Goal: Task Accomplishment & Management: Manage account settings

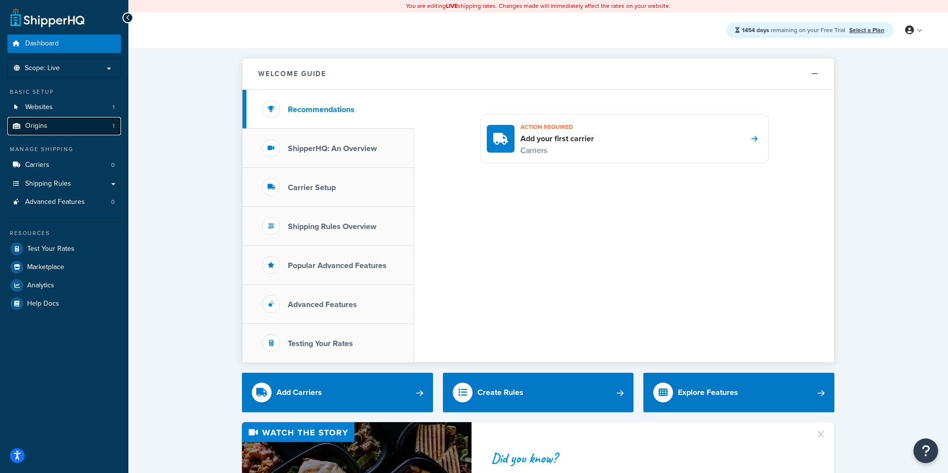
click at [76, 131] on link "Origins 1" at bounding box center [64, 126] width 114 height 18
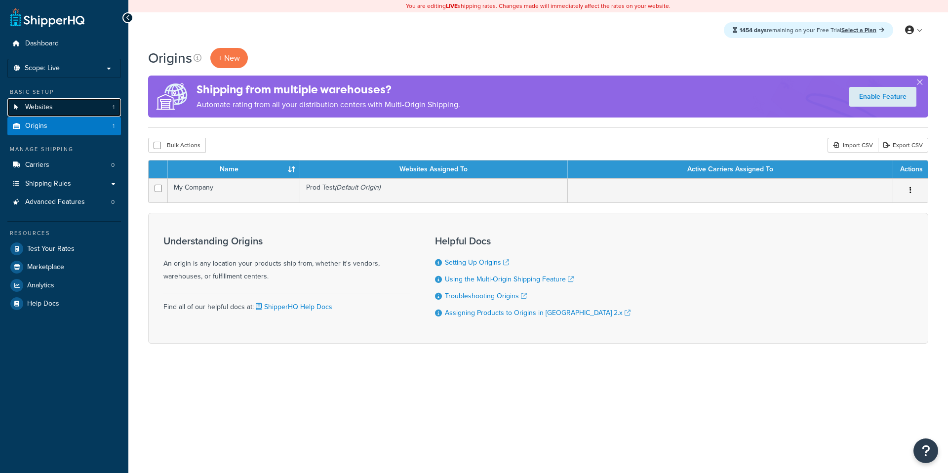
click at [84, 115] on link "Websites 1" at bounding box center [64, 107] width 114 height 18
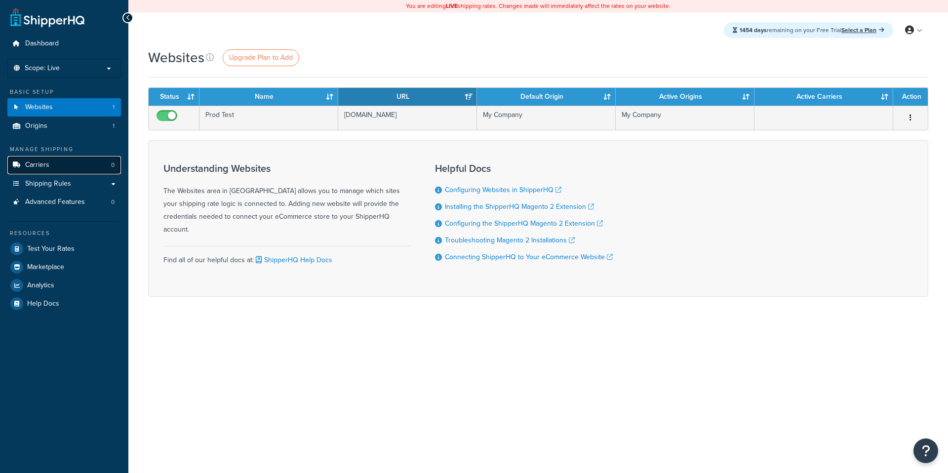
click at [91, 163] on link "Carriers 0" at bounding box center [64, 165] width 114 height 18
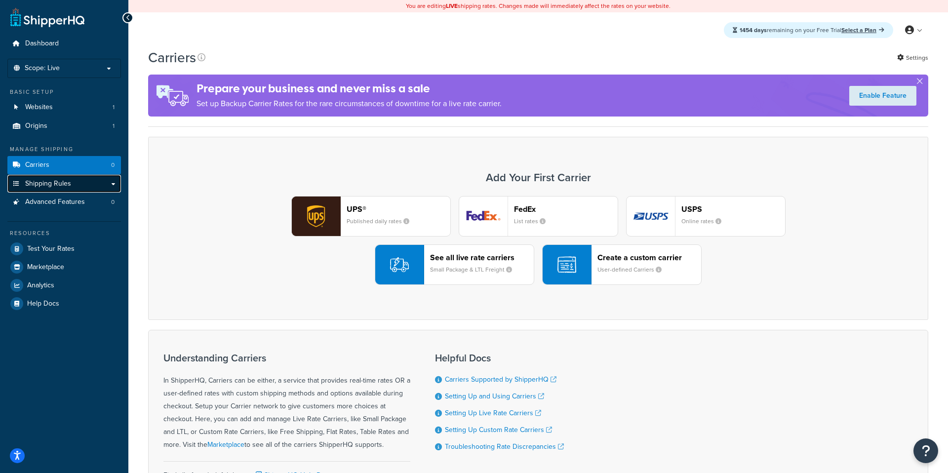
click at [88, 180] on link "Shipping Rules" at bounding box center [64, 184] width 114 height 18
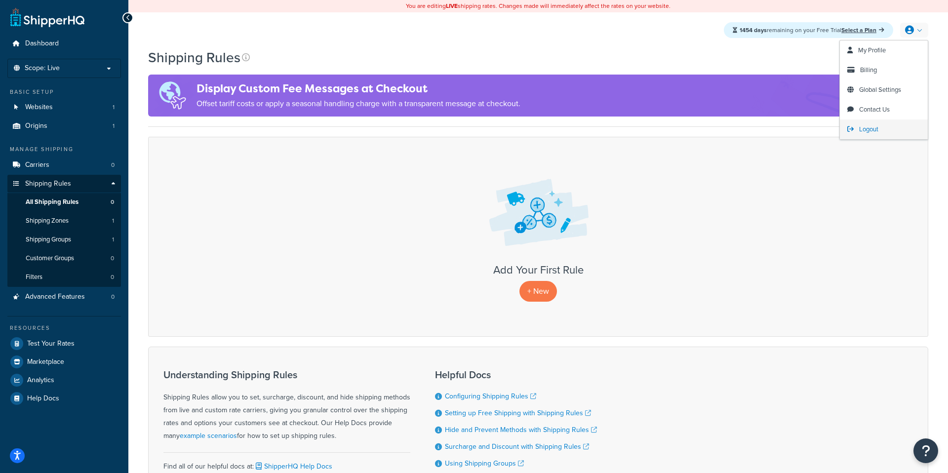
click at [868, 132] on span "Logout" at bounding box center [868, 128] width 19 height 9
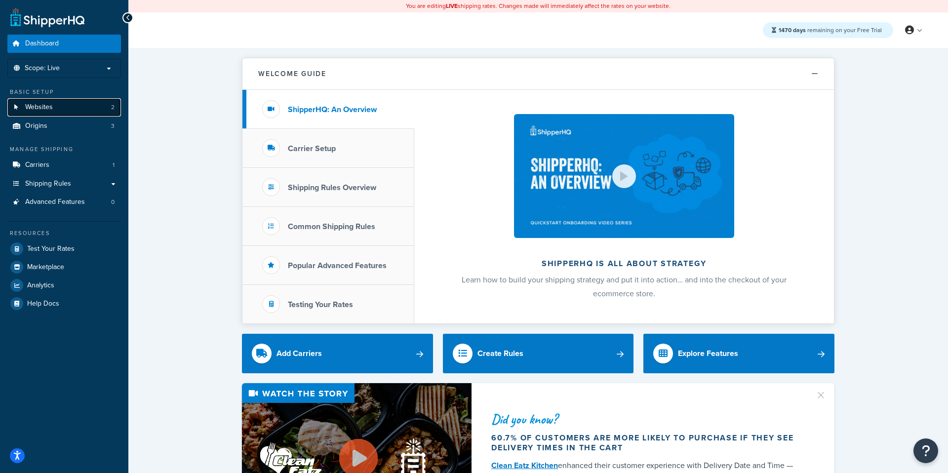
click at [99, 108] on link "Websites 2" at bounding box center [64, 107] width 114 height 18
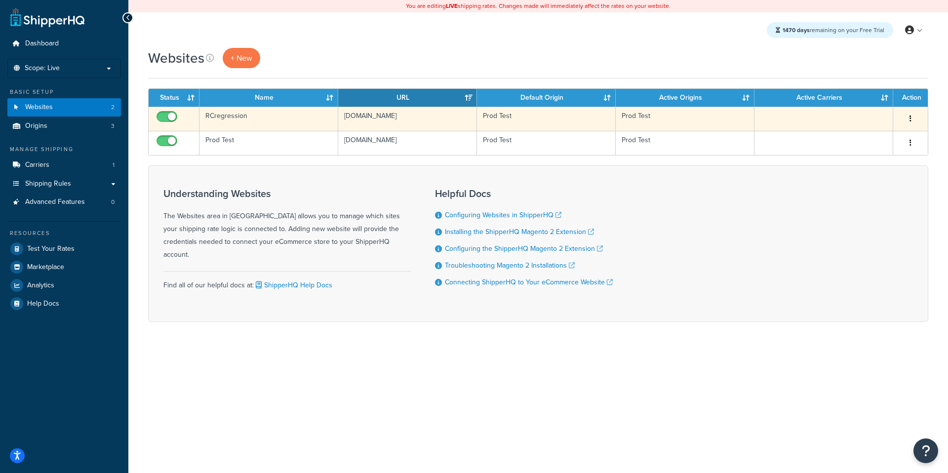
click at [911, 113] on button "button" at bounding box center [911, 119] width 14 height 16
click at [868, 179] on link "Delete" at bounding box center [871, 179] width 78 height 20
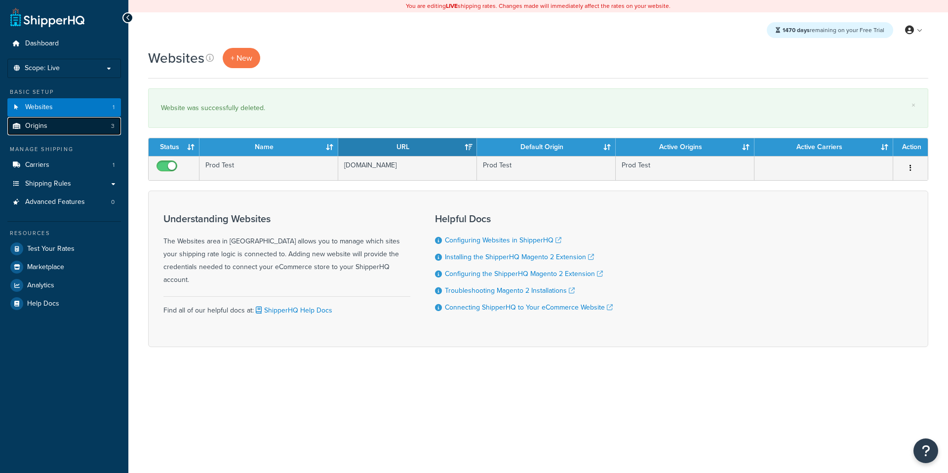
click at [88, 132] on link "Origins 3" at bounding box center [64, 126] width 114 height 18
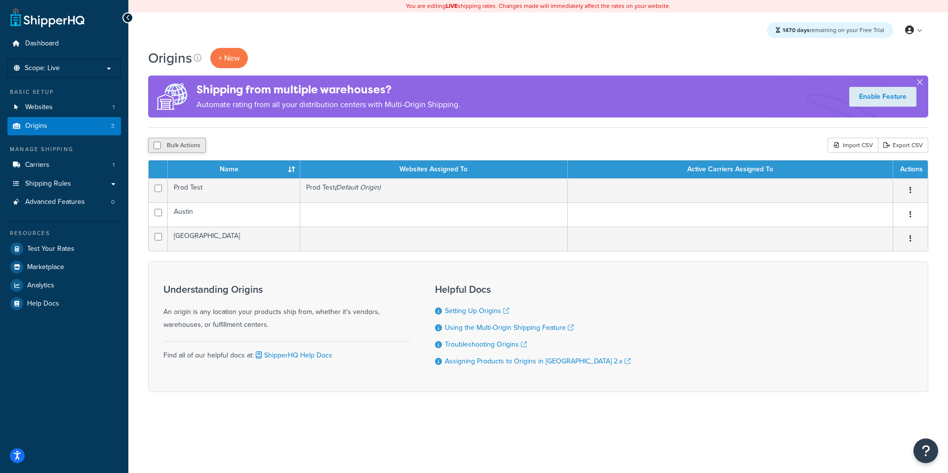
click at [182, 144] on button "Bulk Actions" at bounding box center [177, 145] width 58 height 15
checkbox input "true"
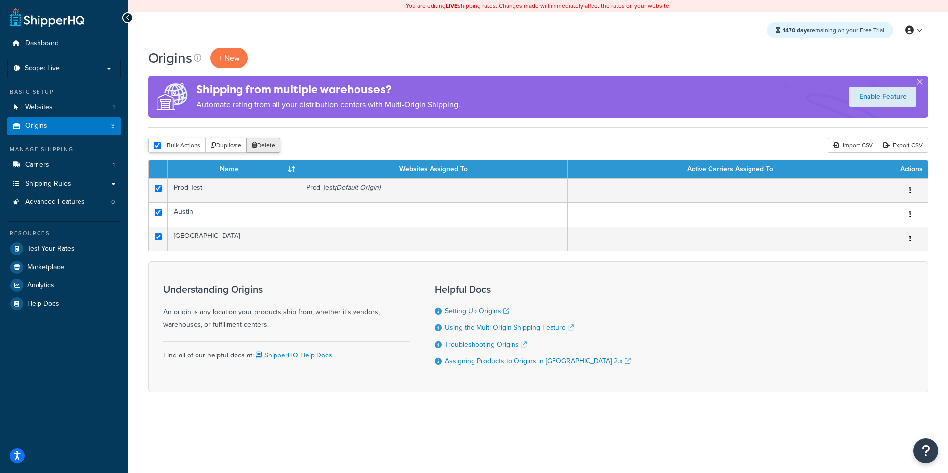
click at [267, 150] on button "Delete" at bounding box center [263, 145] width 34 height 15
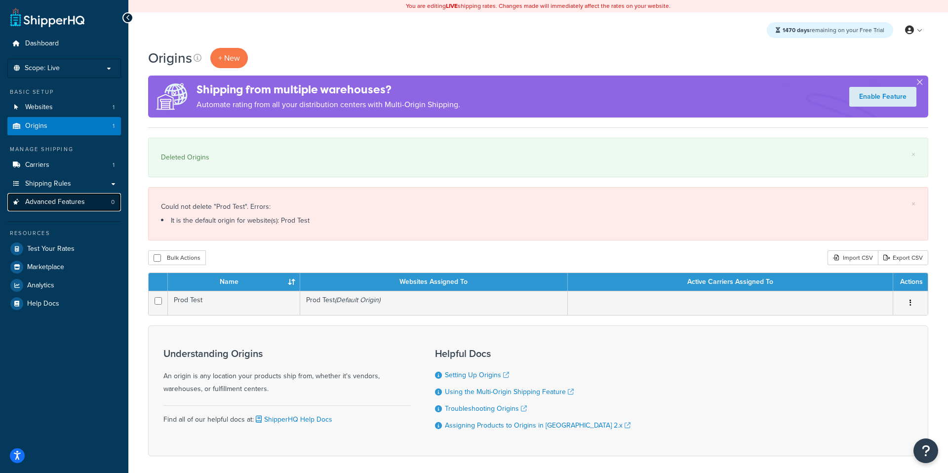
click at [88, 204] on link "Advanced Features 0" at bounding box center [64, 202] width 114 height 18
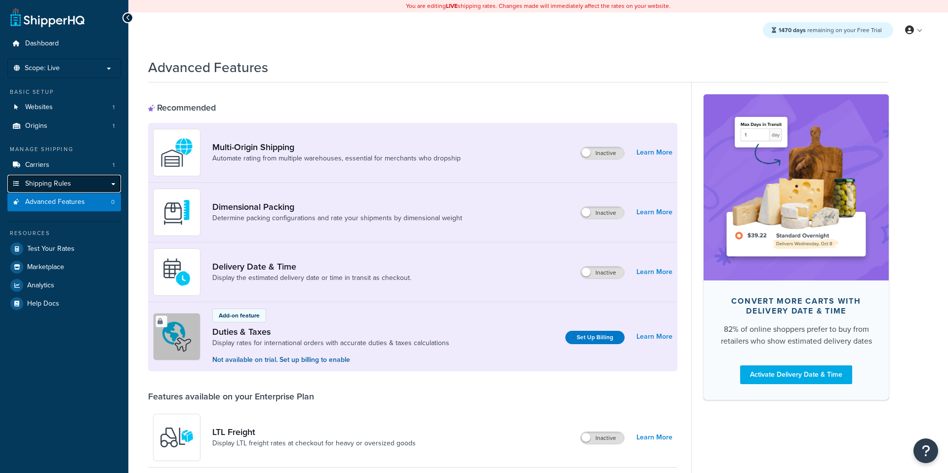
click at [93, 184] on link "Shipping Rules" at bounding box center [64, 184] width 114 height 18
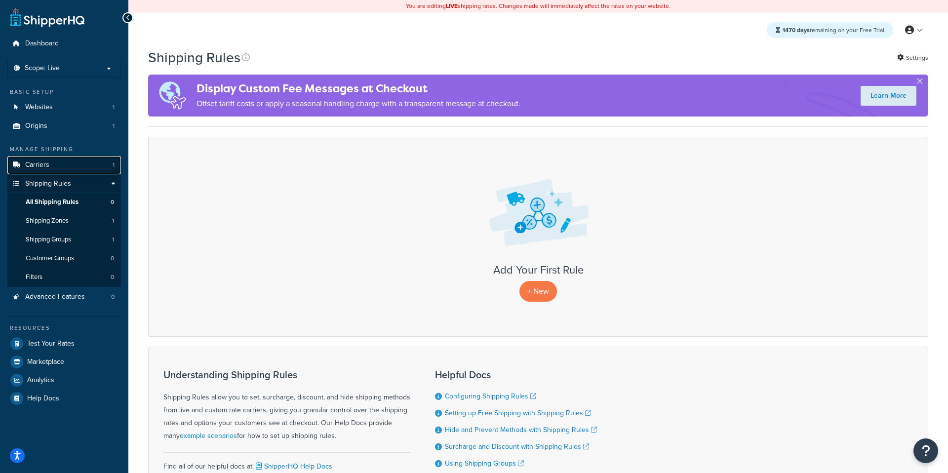
click at [94, 164] on link "Carriers 1" at bounding box center [64, 165] width 114 height 18
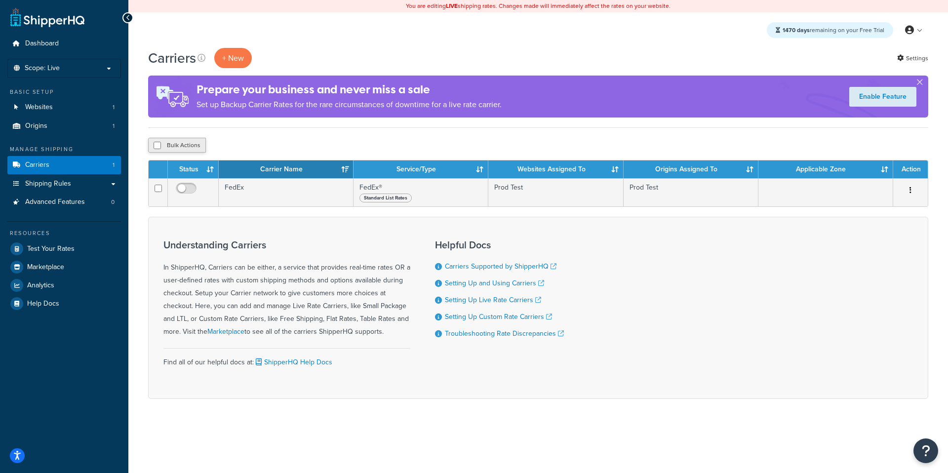
click at [187, 148] on button "Bulk Actions" at bounding box center [177, 145] width 58 height 15
checkbox input "true"
click at [258, 152] on button "Delete" at bounding box center [263, 145] width 34 height 15
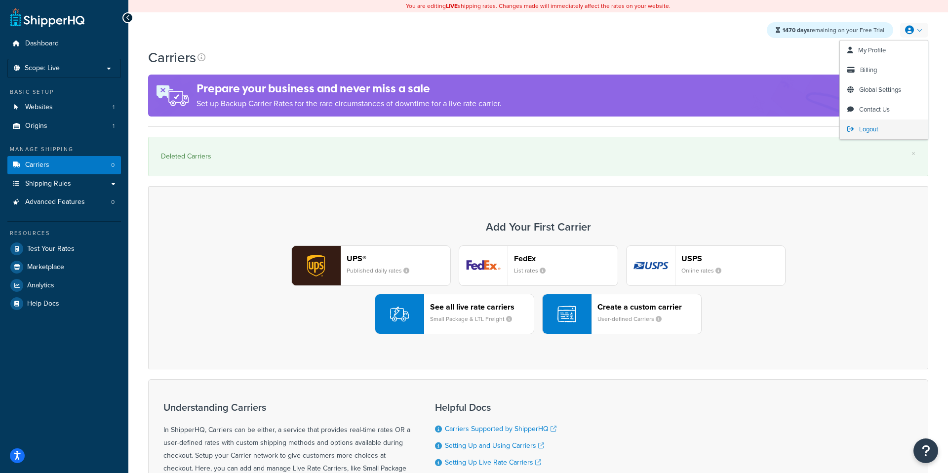
click at [865, 127] on span "Logout" at bounding box center [868, 128] width 19 height 9
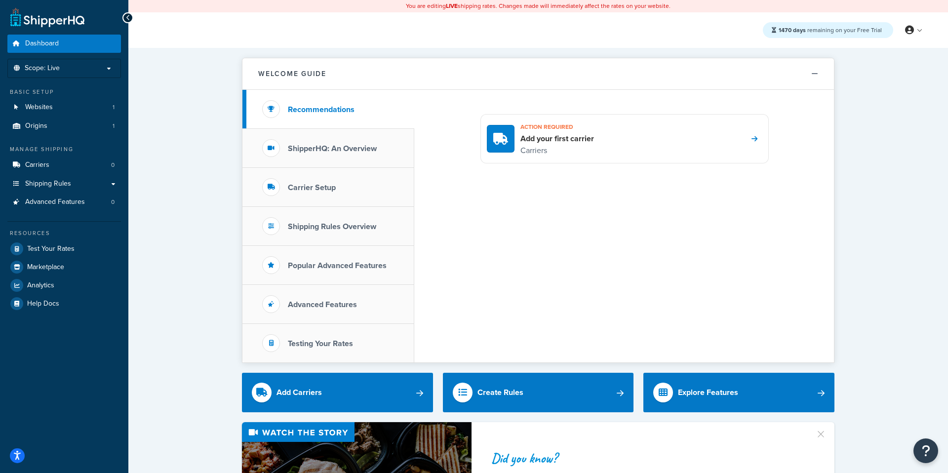
click at [97, 117] on div "Basic Setup Websites 1 Origins 1" at bounding box center [64, 111] width 114 height 47
click at [92, 121] on link "Origins 1" at bounding box center [64, 126] width 114 height 18
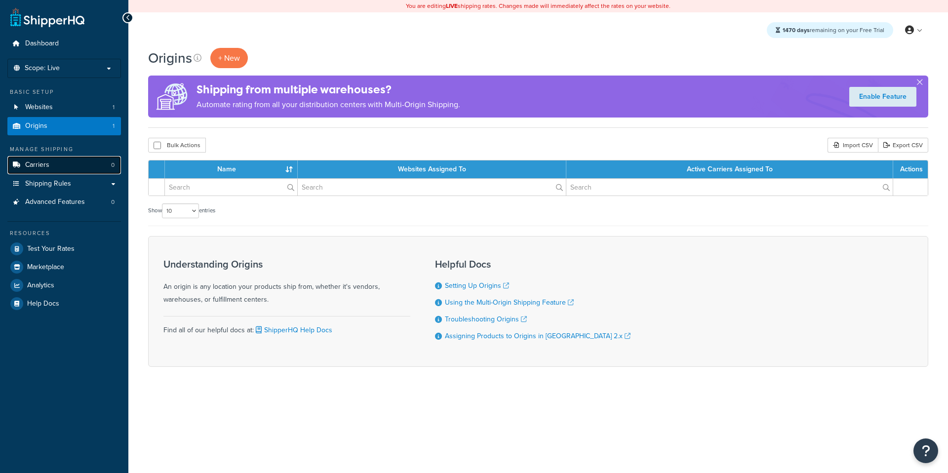
click at [79, 166] on link "Carriers 0" at bounding box center [64, 165] width 114 height 18
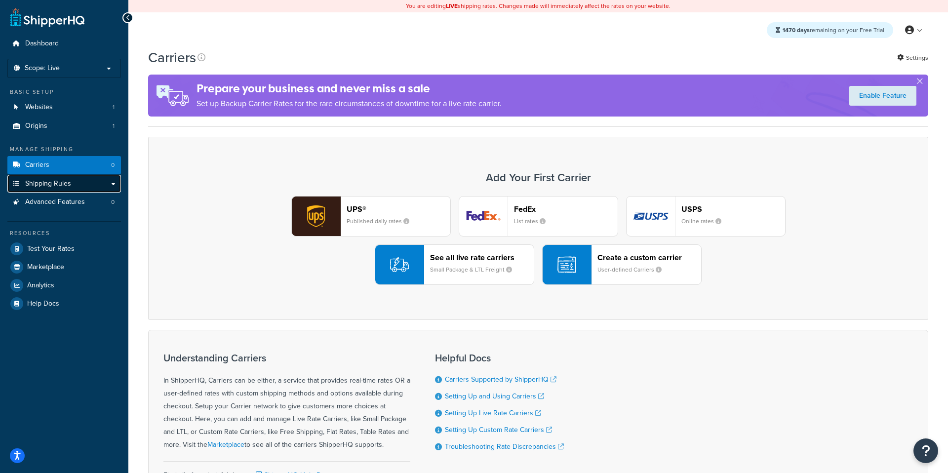
click at [77, 189] on link "Shipping Rules" at bounding box center [64, 184] width 114 height 18
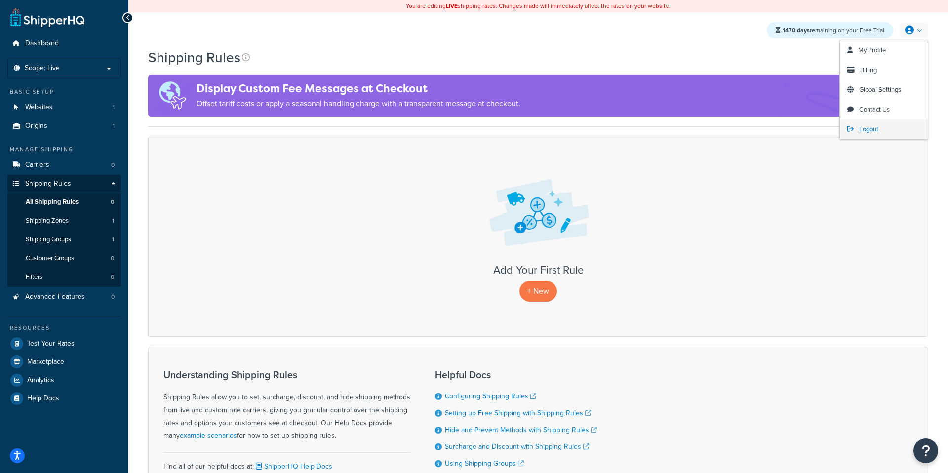
click at [872, 127] on span "Logout" at bounding box center [868, 128] width 19 height 9
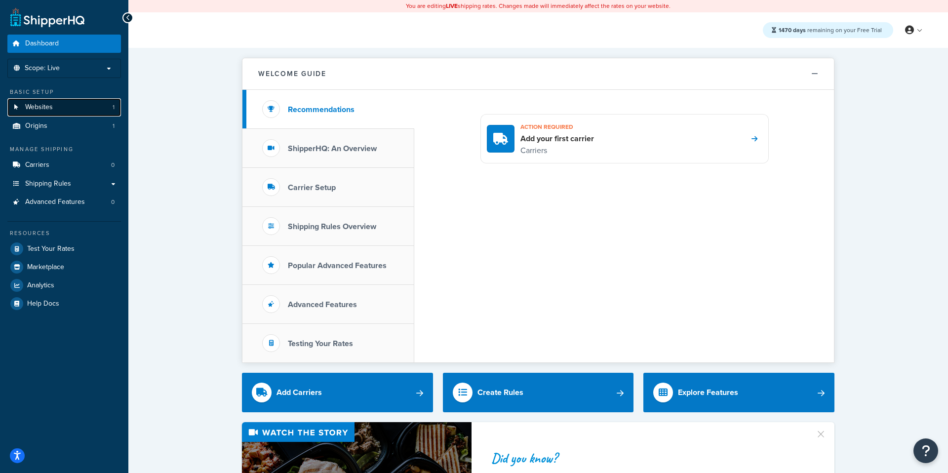
click at [89, 105] on link "Websites 1" at bounding box center [64, 107] width 114 height 18
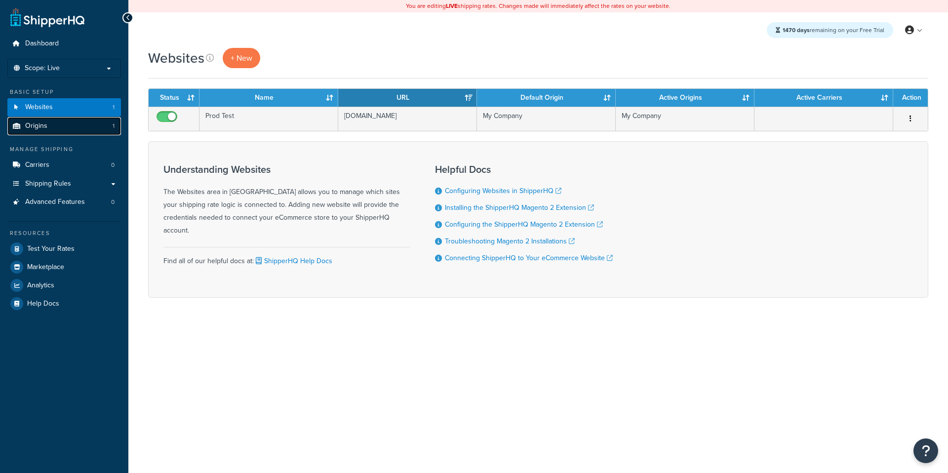
click at [87, 128] on link "Origins 1" at bounding box center [64, 126] width 114 height 18
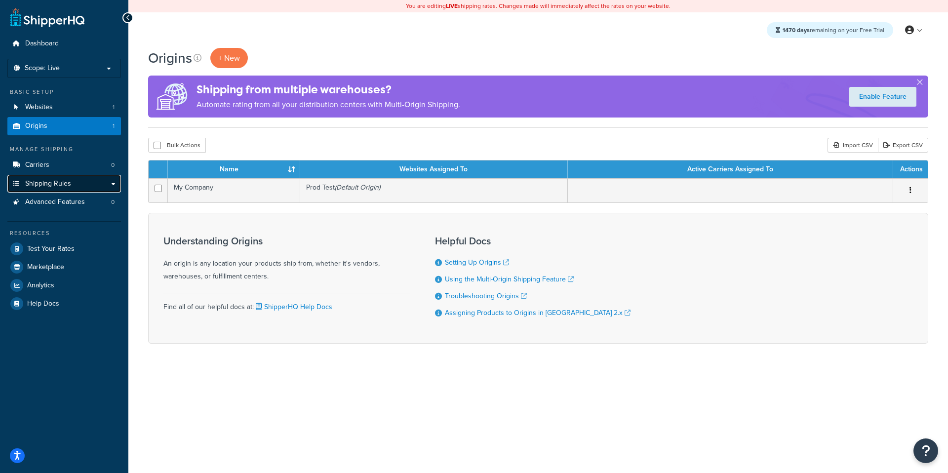
click at [85, 181] on link "Shipping Rules" at bounding box center [64, 184] width 114 height 18
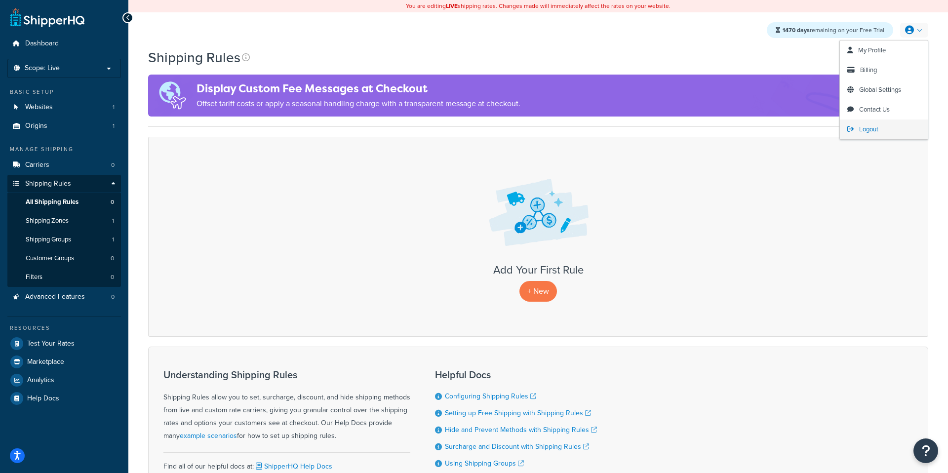
click at [858, 130] on link "Logout" at bounding box center [884, 130] width 88 height 20
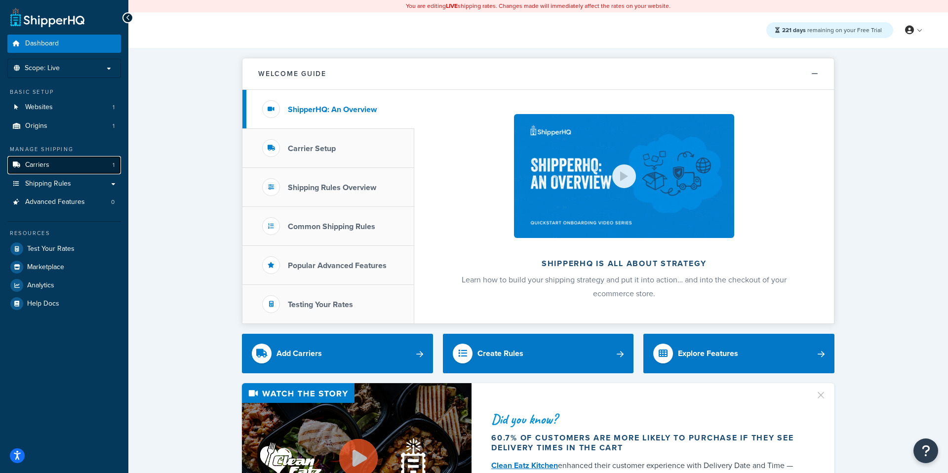
click at [40, 163] on span "Carriers" at bounding box center [37, 165] width 24 height 8
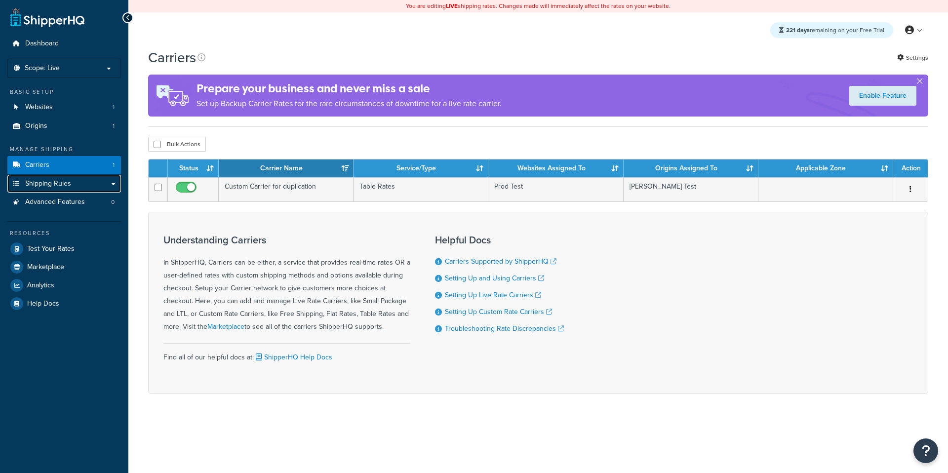
click at [41, 184] on span "Shipping Rules" at bounding box center [48, 184] width 46 height 8
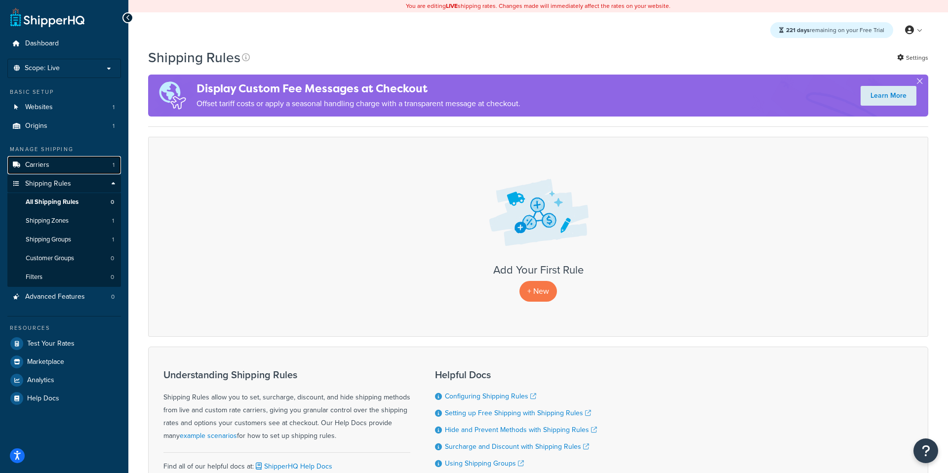
click at [75, 169] on link "Carriers 1" at bounding box center [64, 165] width 114 height 18
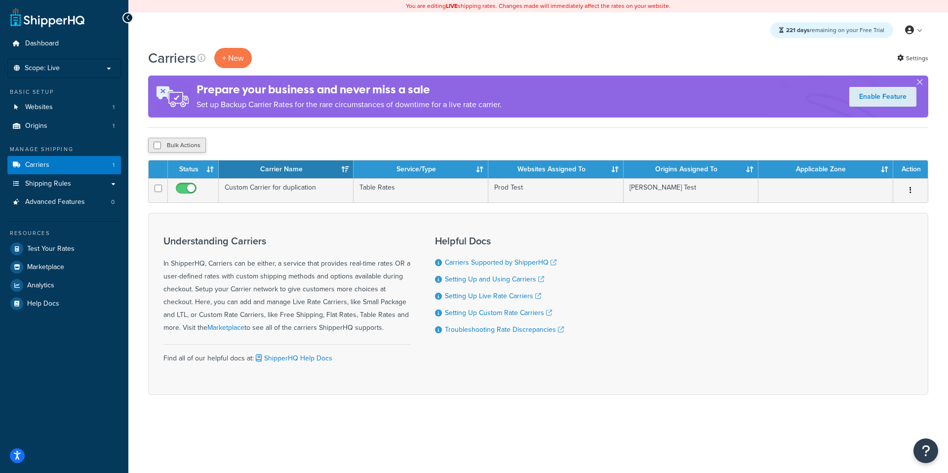
click at [185, 150] on button "Bulk Actions" at bounding box center [177, 145] width 58 height 15
checkbox input "true"
click at [269, 150] on button "Delete" at bounding box center [263, 145] width 34 height 15
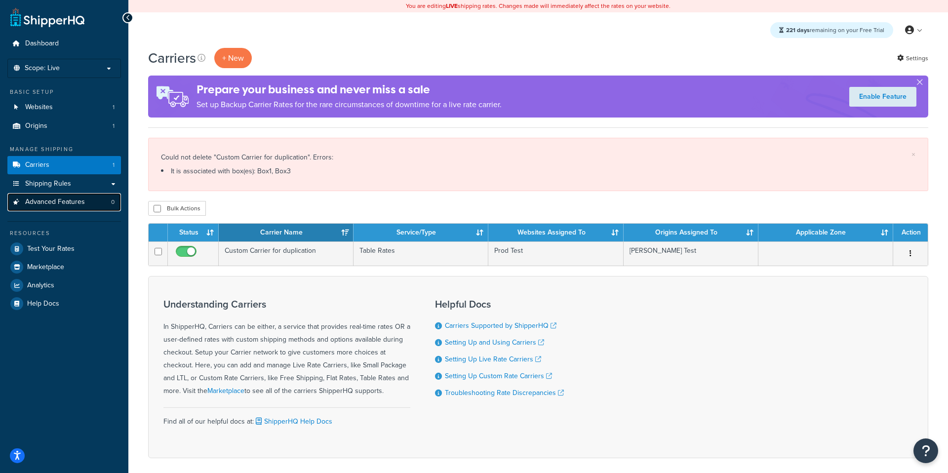
click at [99, 199] on link "Advanced Features 0" at bounding box center [64, 202] width 114 height 18
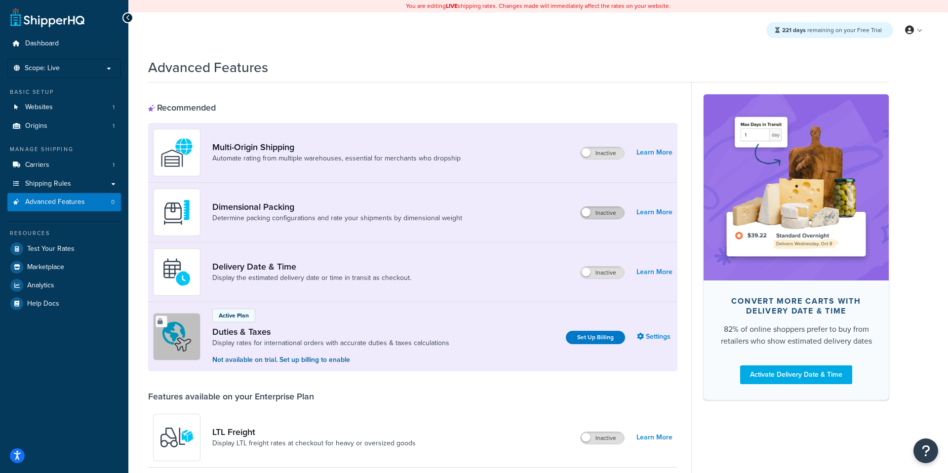
click at [599, 216] on label "Inactive" at bounding box center [602, 213] width 43 height 12
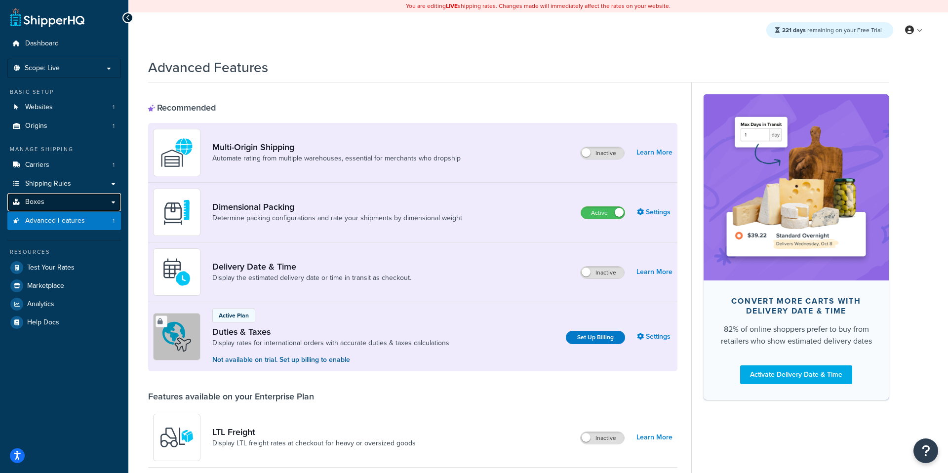
click at [46, 202] on link "Boxes" at bounding box center [64, 202] width 114 height 18
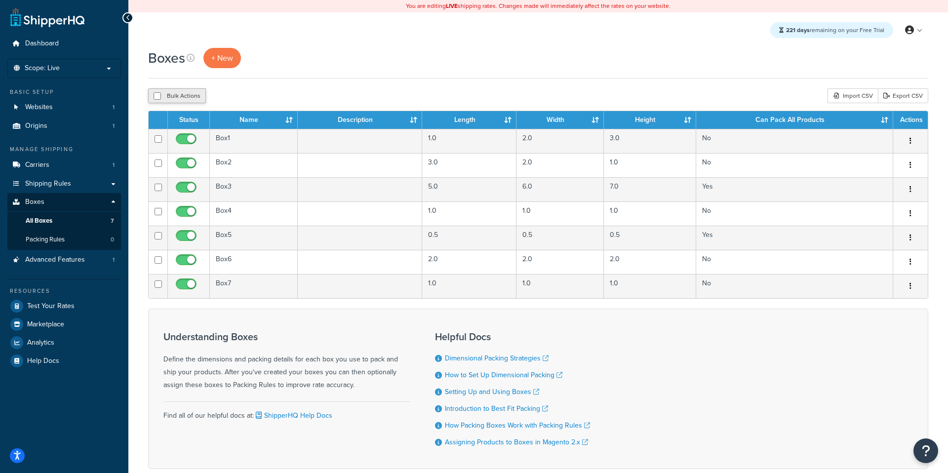
click at [179, 97] on button "Bulk Actions" at bounding box center [177, 95] width 58 height 15
checkbox input "true"
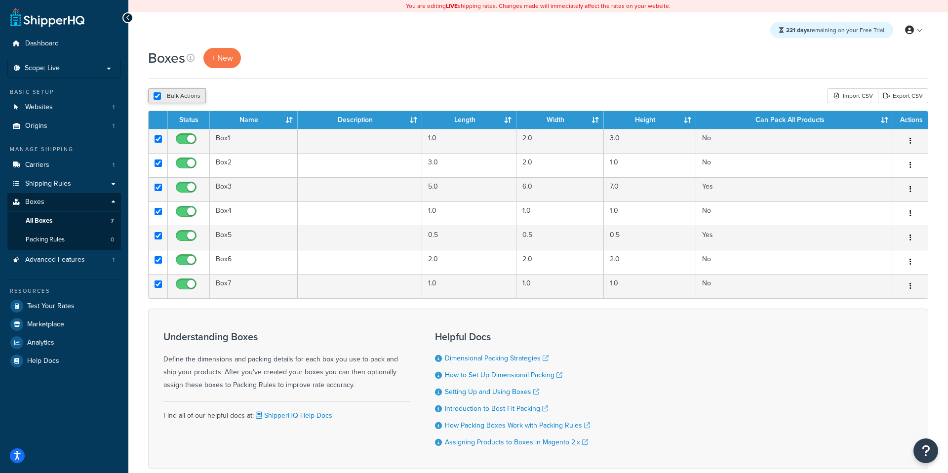
checkbox input "true"
click at [260, 91] on button "Delete" at bounding box center [263, 95] width 34 height 15
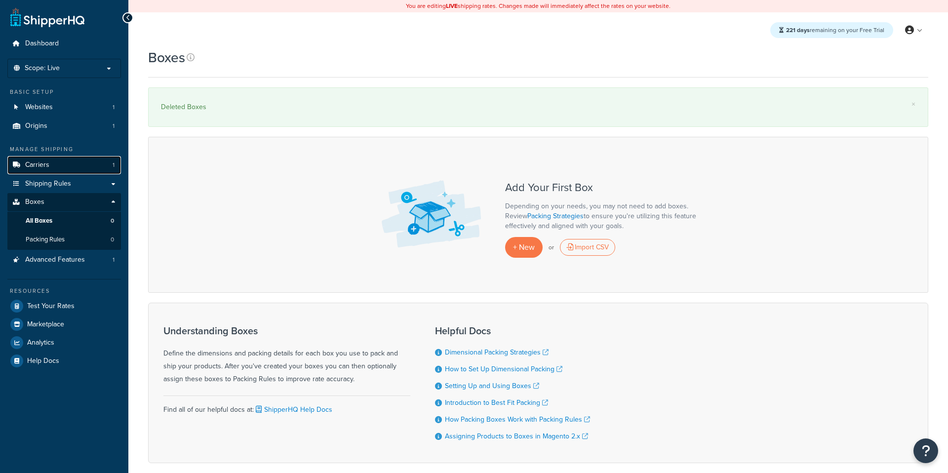
click at [102, 172] on link "Carriers 1" at bounding box center [64, 165] width 114 height 18
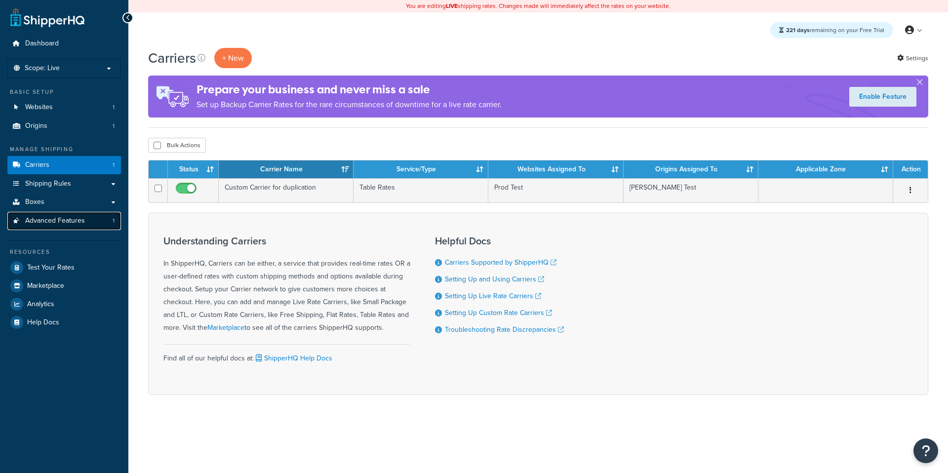
click at [101, 222] on link "Advanced Features 1" at bounding box center [64, 221] width 114 height 18
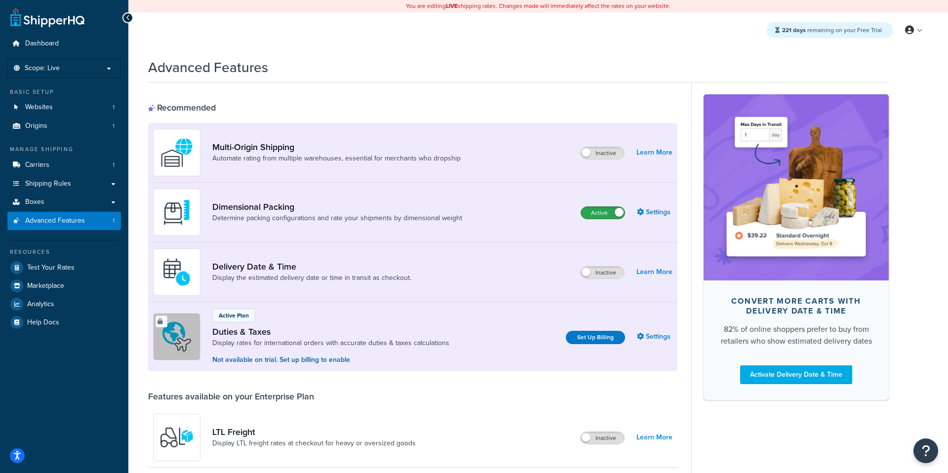
click at [598, 213] on label "Active" at bounding box center [602, 213] width 43 height 12
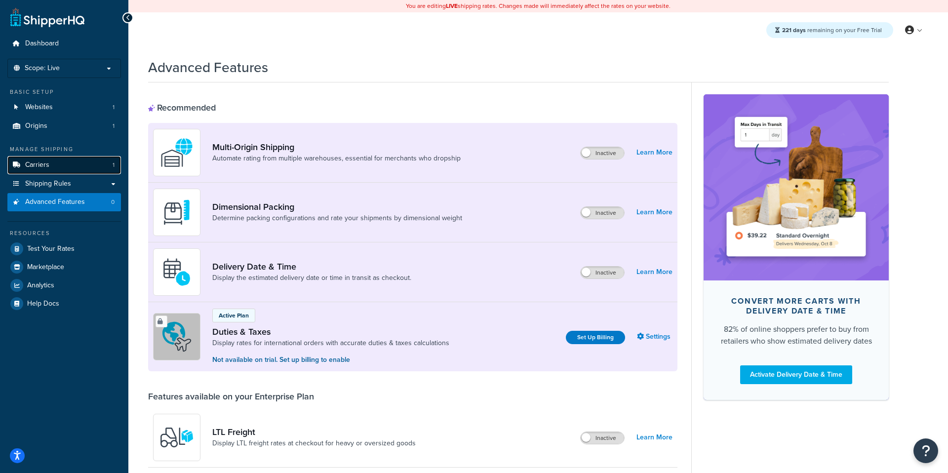
click at [66, 170] on link "Carriers 1" at bounding box center [64, 165] width 114 height 18
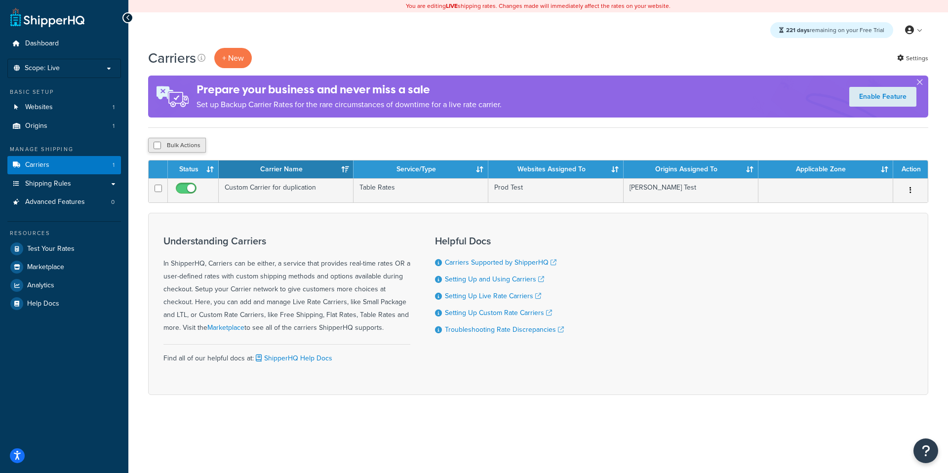
click at [190, 146] on button "Bulk Actions" at bounding box center [177, 145] width 58 height 15
checkbox input "true"
click at [254, 148] on icon "submit" at bounding box center [254, 145] width 5 height 6
click at [275, 149] on button "Delete" at bounding box center [263, 145] width 34 height 15
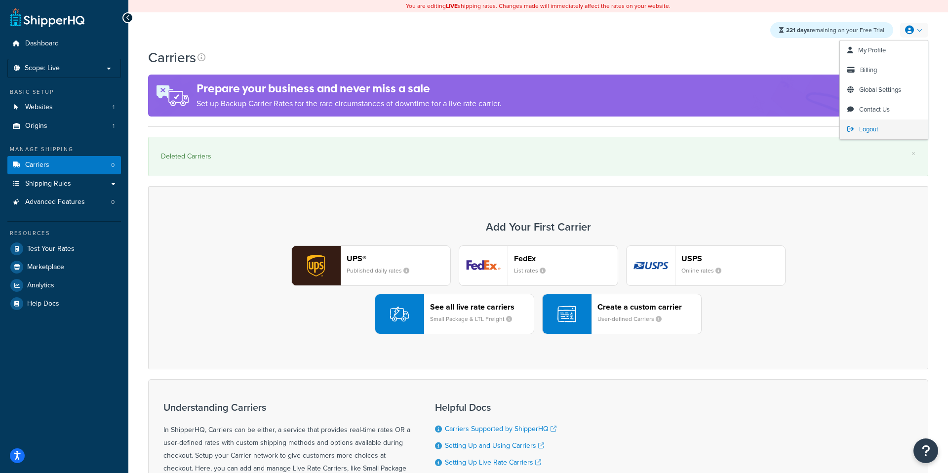
click at [873, 128] on span "Logout" at bounding box center [868, 128] width 19 height 9
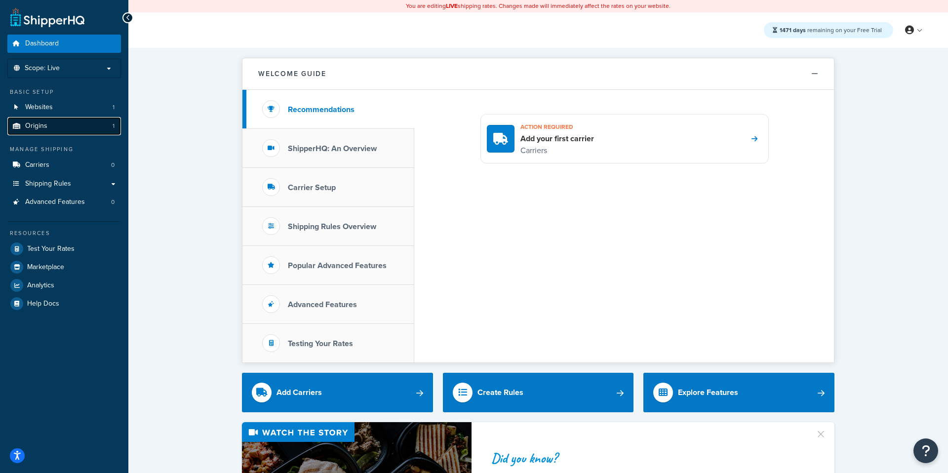
click at [98, 124] on link "Origins 1" at bounding box center [64, 126] width 114 height 18
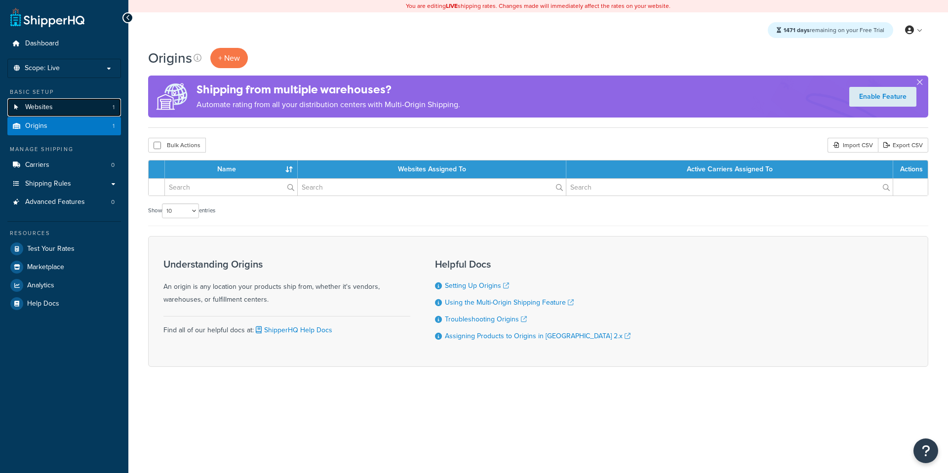
click at [99, 113] on link "Websites 1" at bounding box center [64, 107] width 114 height 18
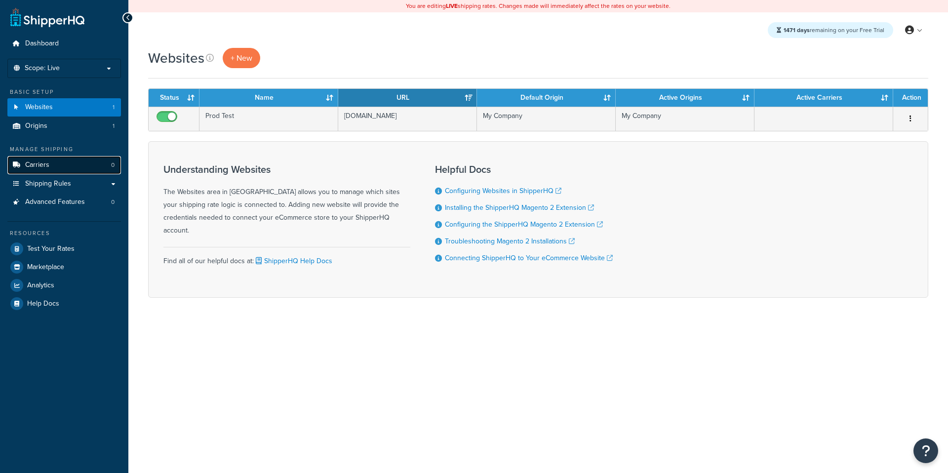
click at [96, 166] on link "Carriers 0" at bounding box center [64, 165] width 114 height 18
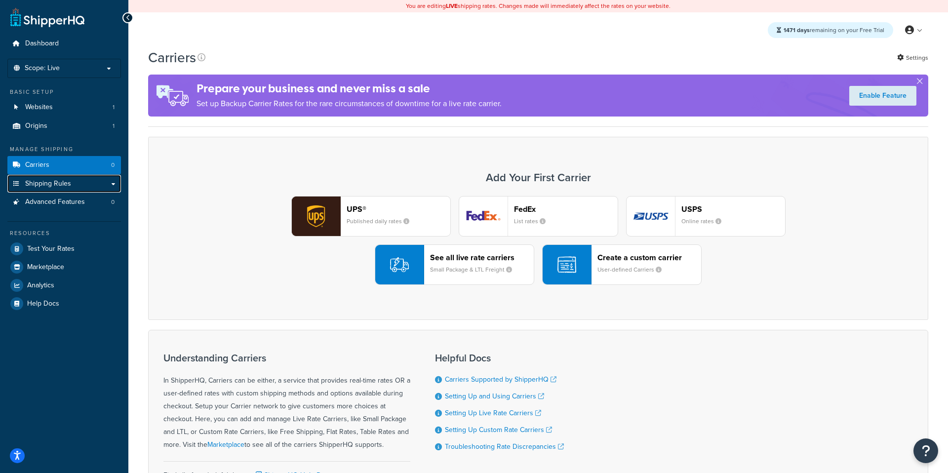
click at [95, 188] on link "Shipping Rules" at bounding box center [64, 184] width 114 height 18
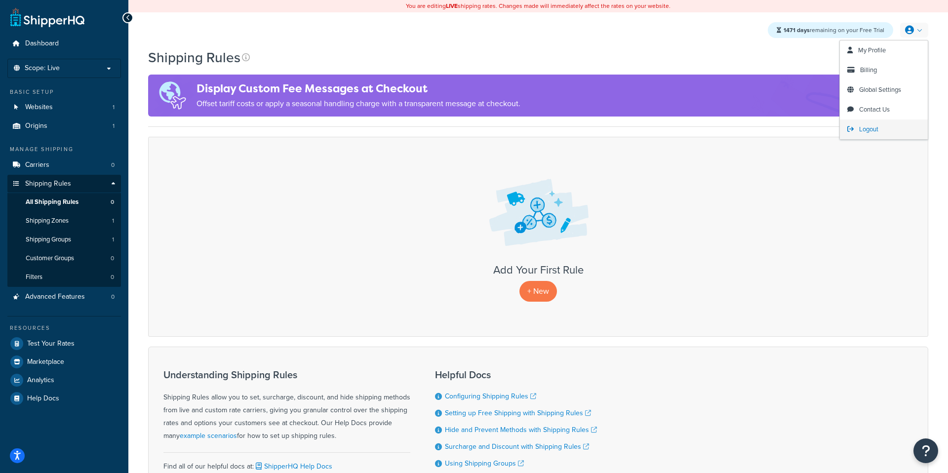
click at [877, 131] on span "Logout" at bounding box center [868, 128] width 19 height 9
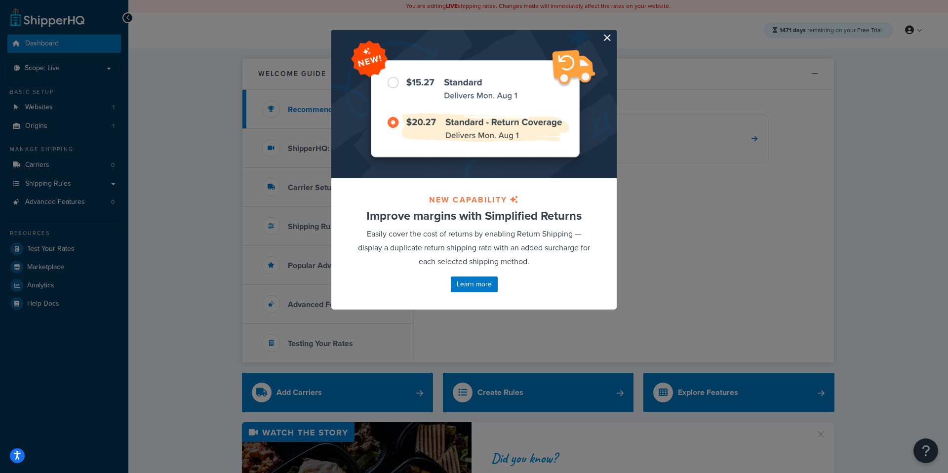
click at [614, 33] on button "button" at bounding box center [615, 31] width 2 height 2
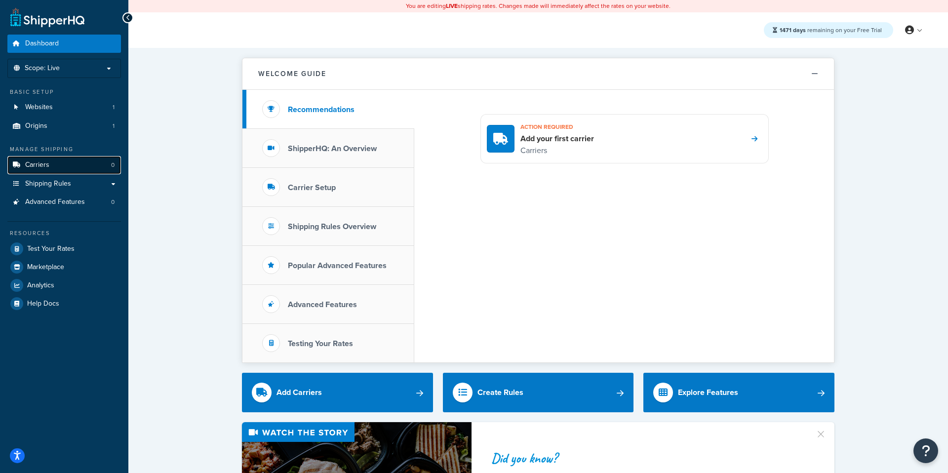
click at [79, 166] on link "Carriers 0" at bounding box center [64, 165] width 114 height 18
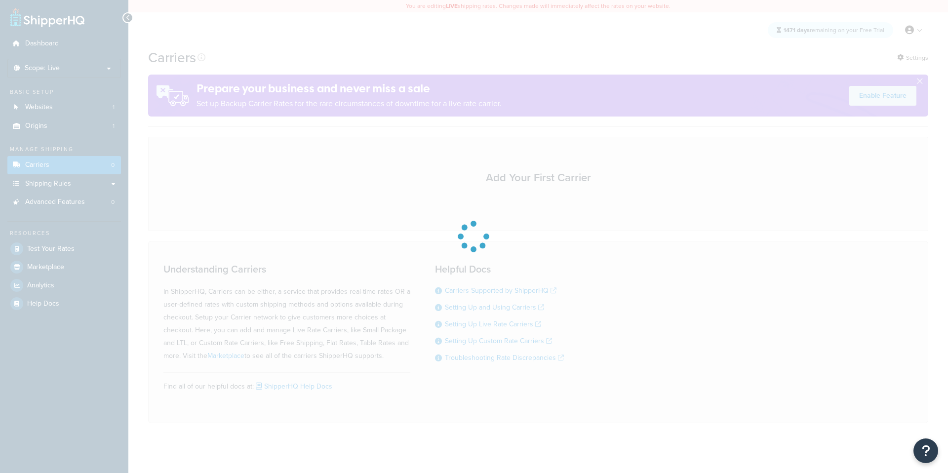
click at [74, 129] on div at bounding box center [474, 236] width 948 height 473
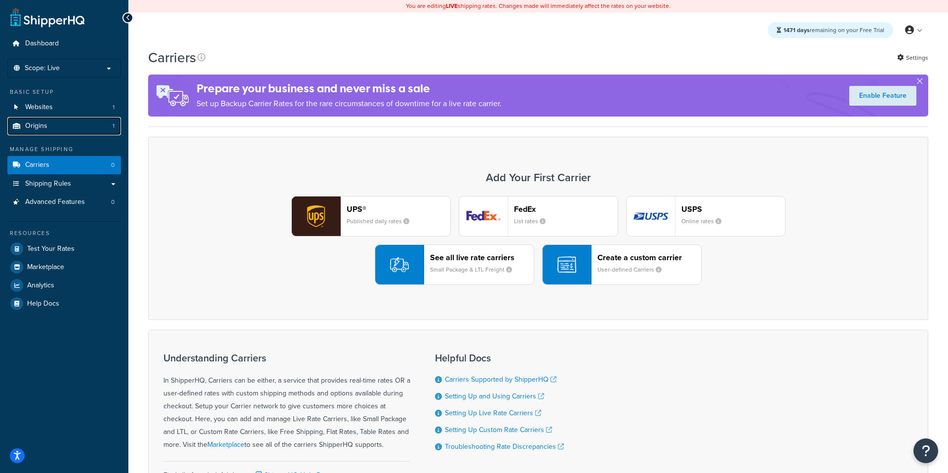
click at [74, 129] on link "Origins 1" at bounding box center [64, 126] width 114 height 18
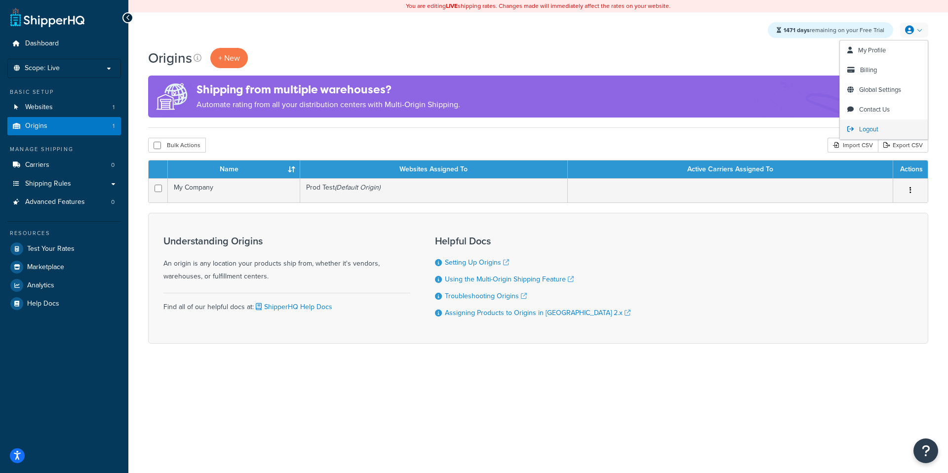
click at [862, 132] on span "Logout" at bounding box center [868, 128] width 19 height 9
